Goal: Browse casually

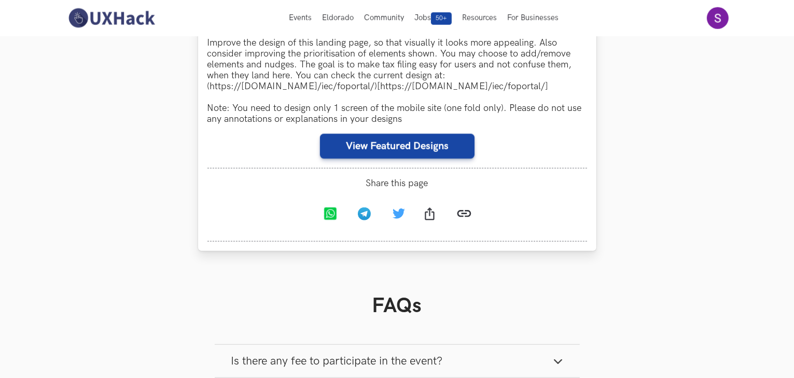
scroll to position [991, 0]
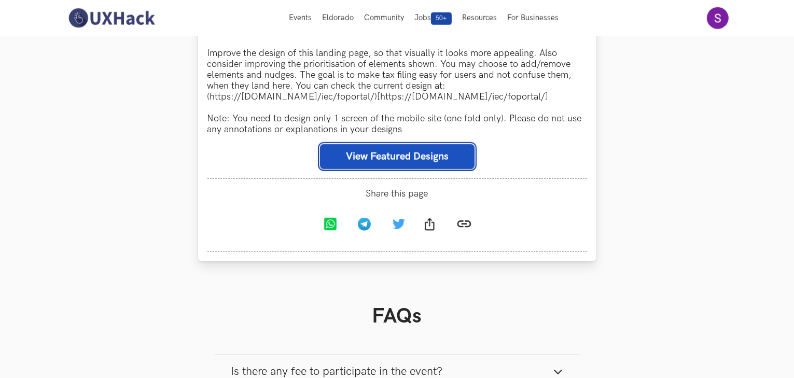
click at [390, 157] on button "View Featured Designs" at bounding box center [397, 156] width 155 height 25
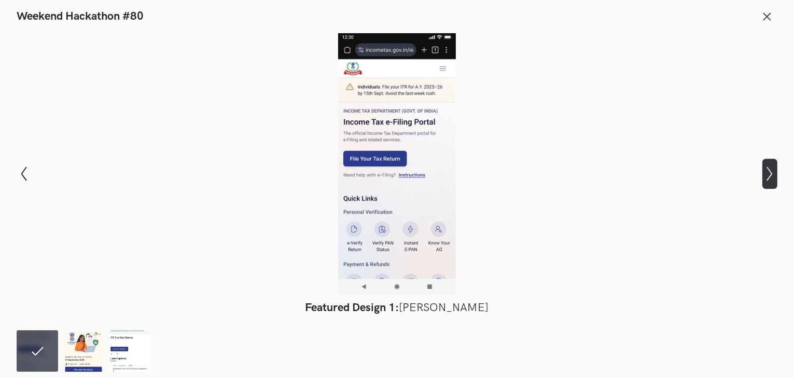
click at [769, 174] on icon "Show next slide" at bounding box center [769, 173] width 15 height 15
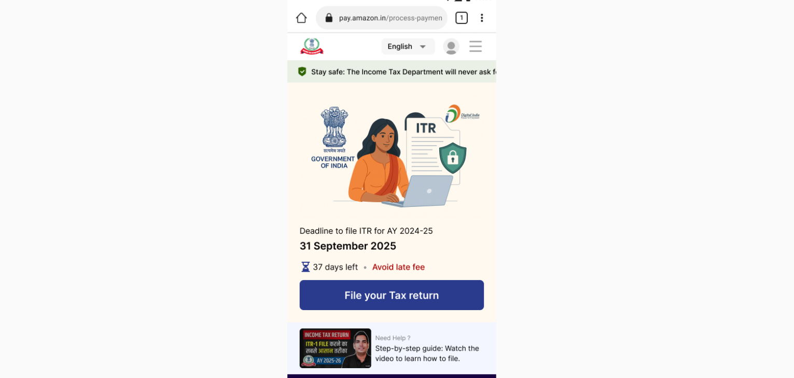
scroll to position [985, 0]
